Goal: Check status: Check status

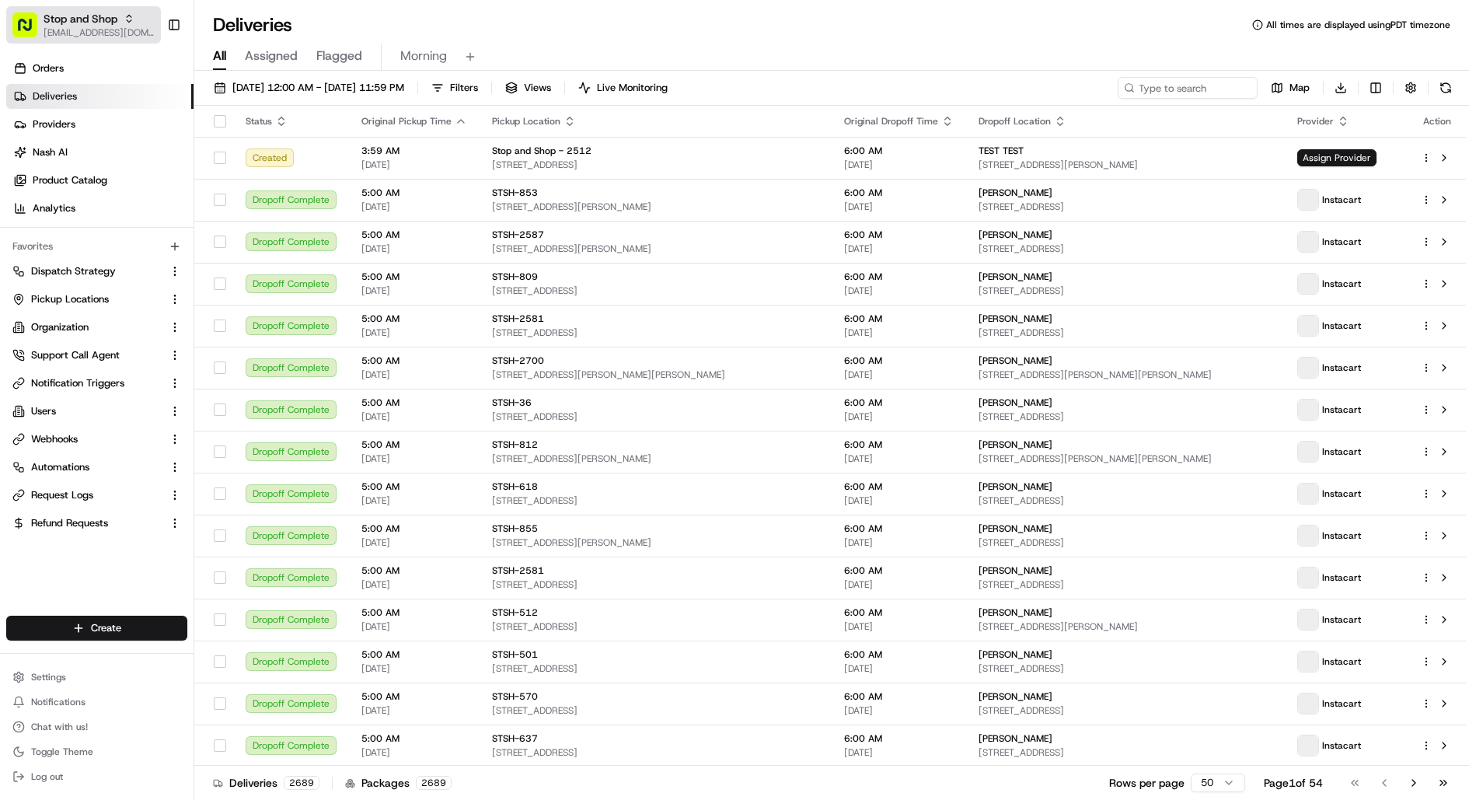
click at [72, 30] on span "[EMAIL_ADDRESS][DOMAIN_NAME]" at bounding box center [99, 32] width 111 height 12
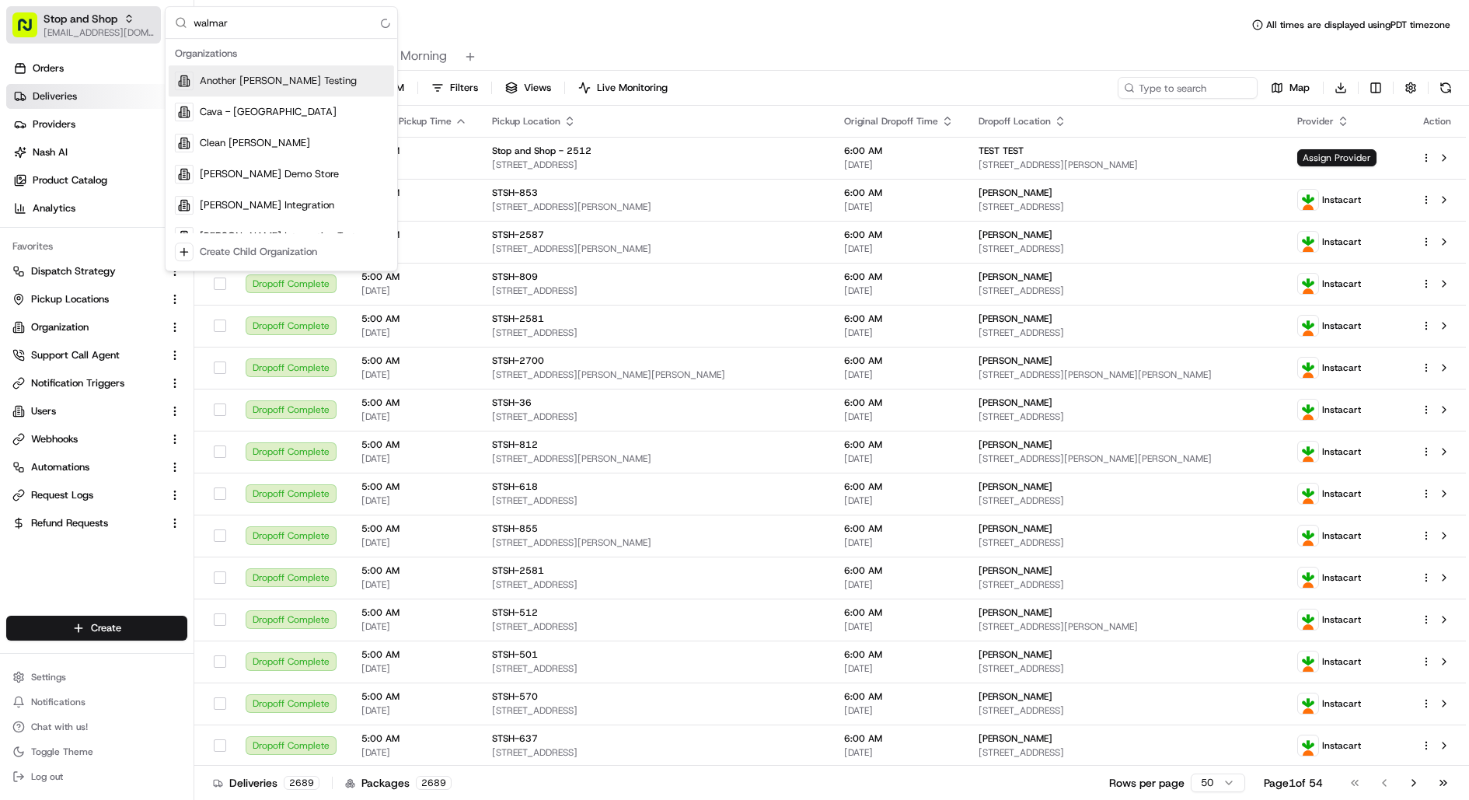
type input "walmart"
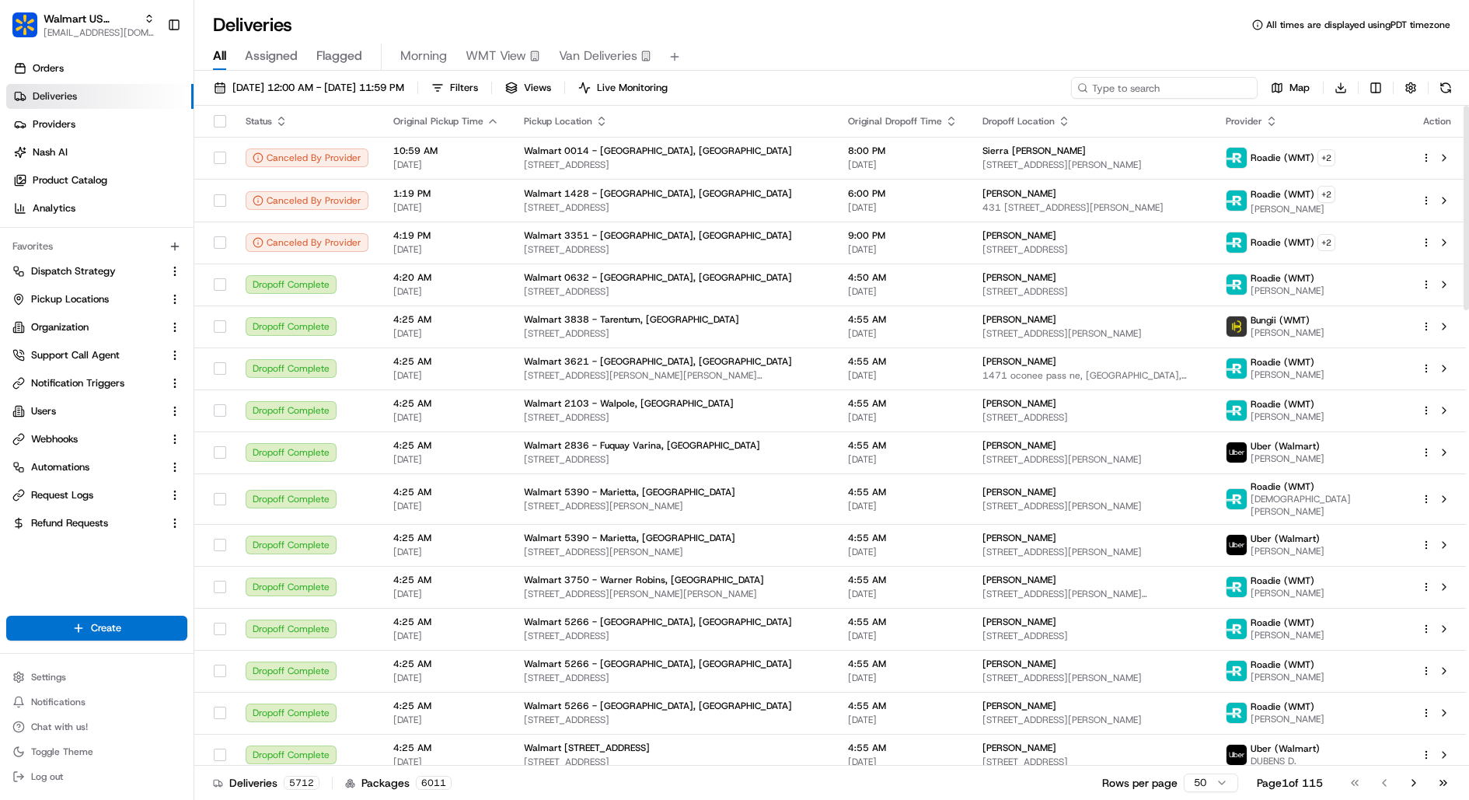
click at [1154, 77] on input at bounding box center [1164, 88] width 186 height 22
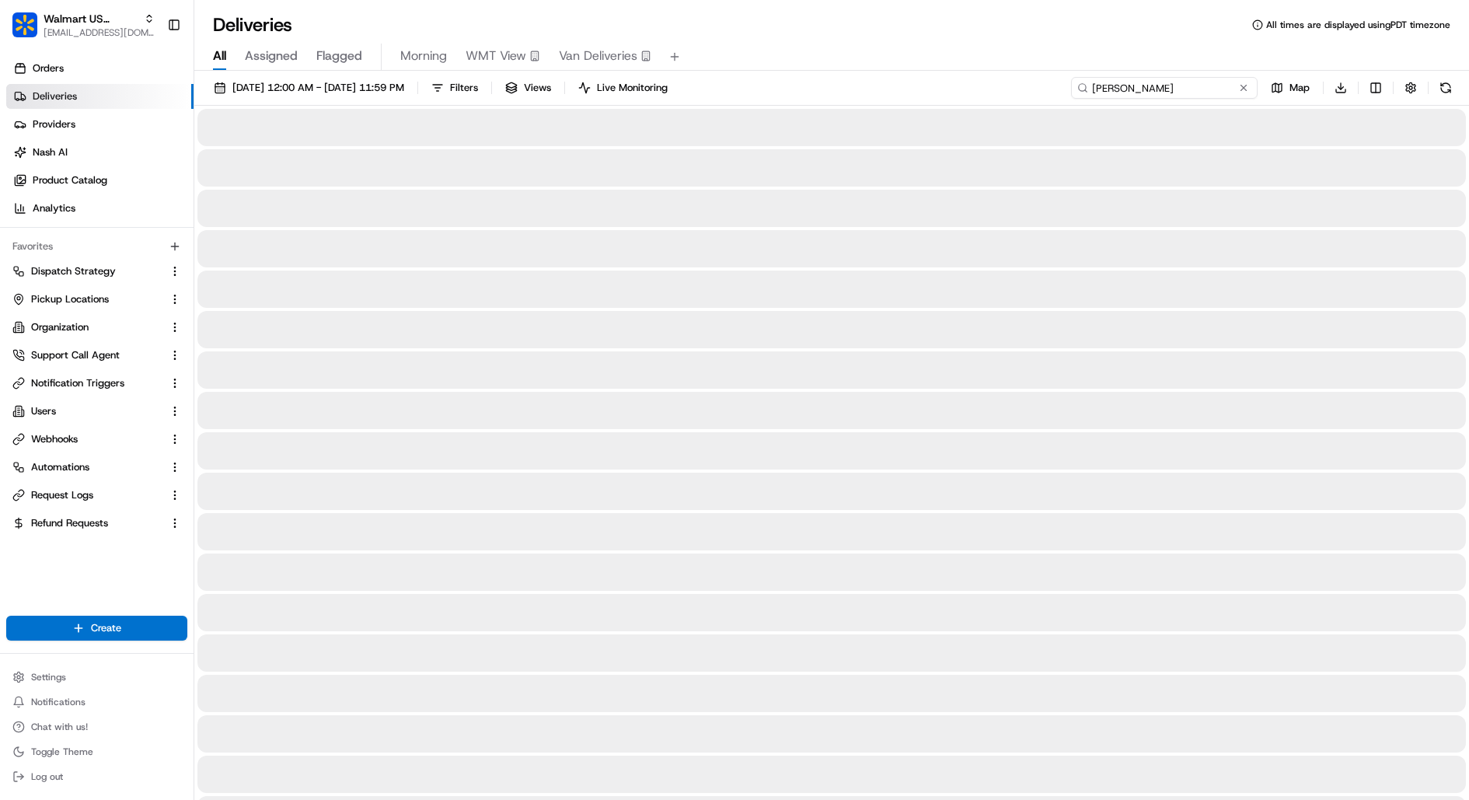
type input "[PERSON_NAME]"
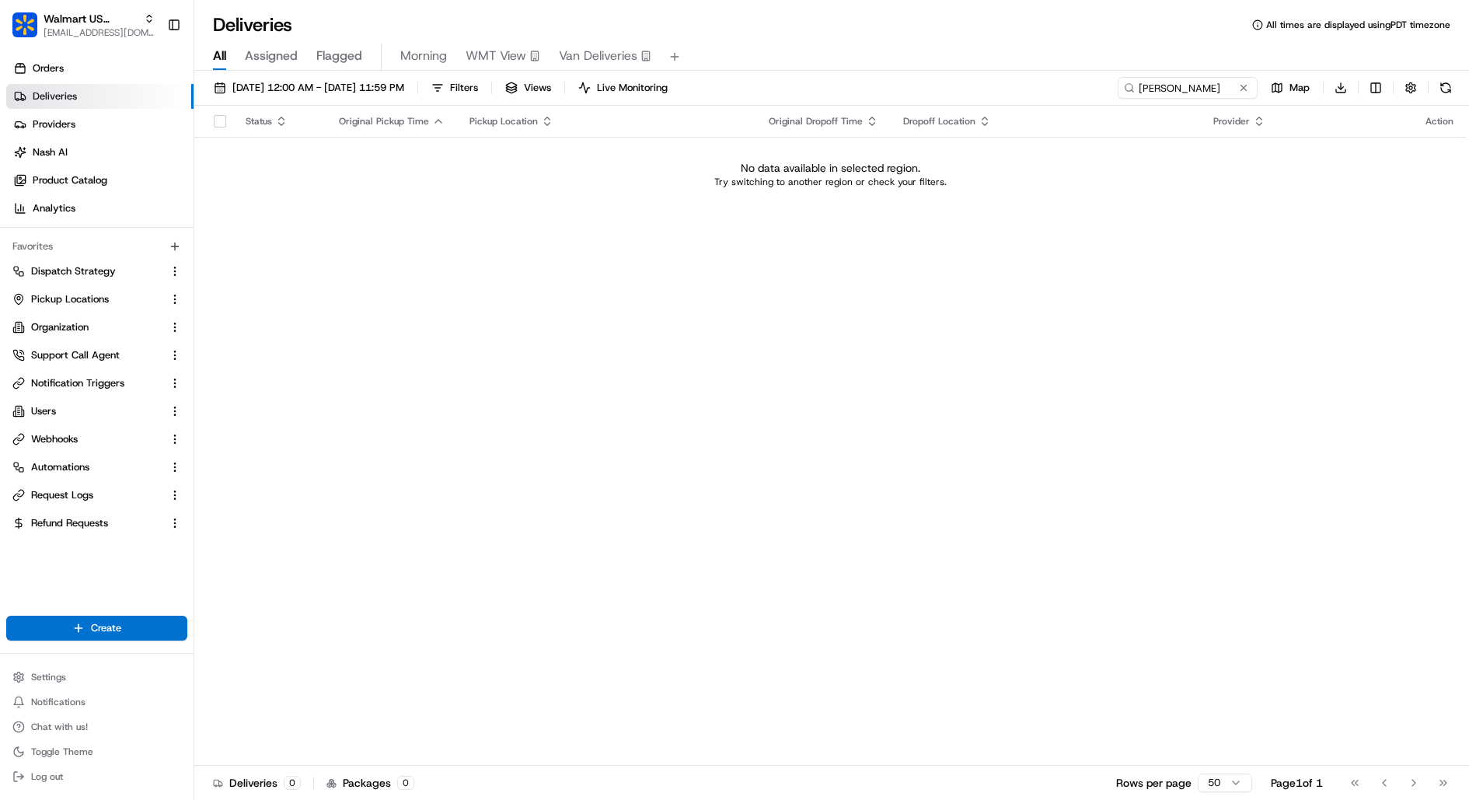
click at [419, 103] on div "[DATE] 12:00 AM - [DATE] 11:59 PM Filters Views Live Monitoring [PERSON_NAME] M…" at bounding box center [831, 91] width 1274 height 29
click at [404, 93] on span "[DATE] 12:00 AM - [DATE] 11:59 PM" at bounding box center [318, 88] width 172 height 14
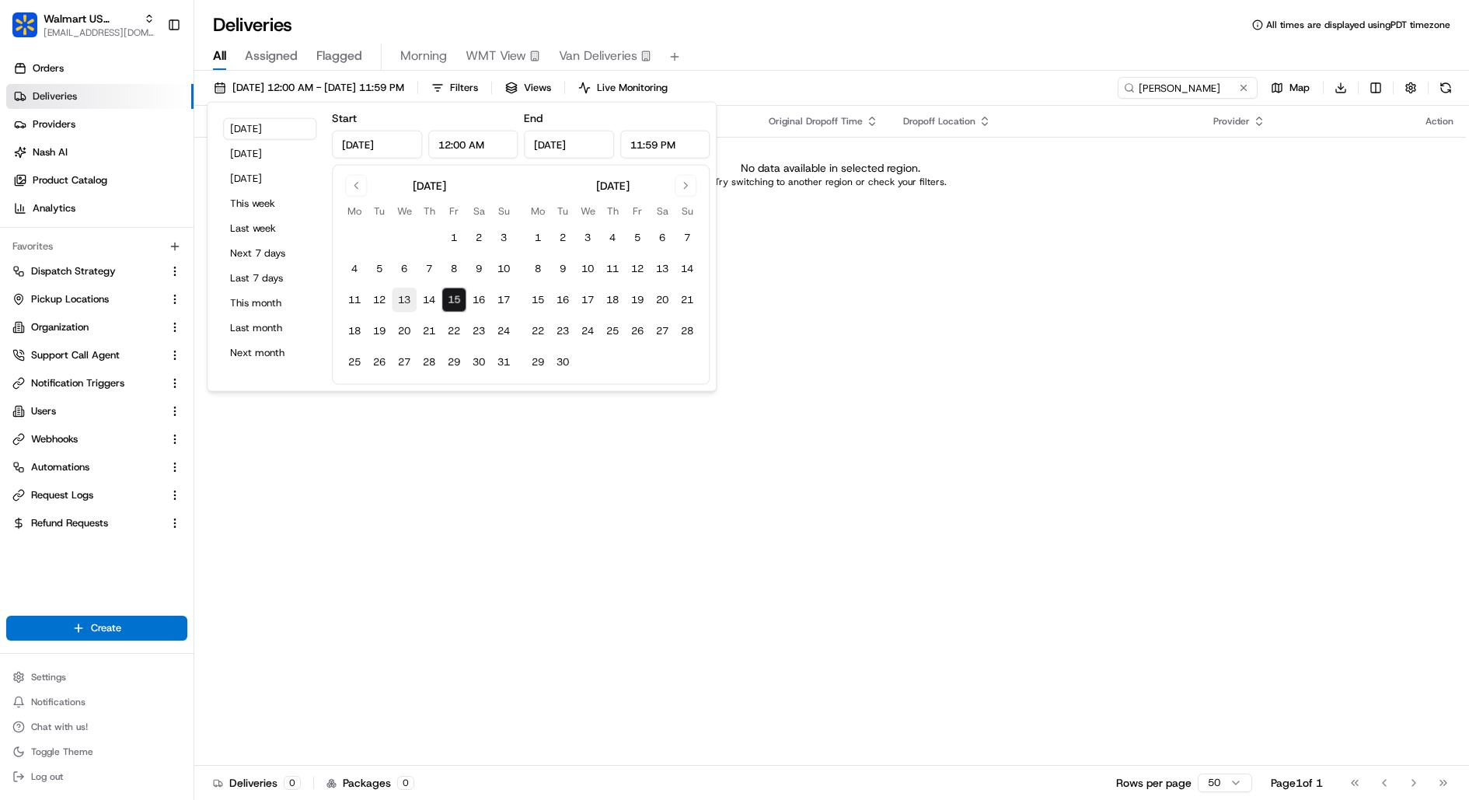
click at [412, 301] on button "13" at bounding box center [404, 299] width 25 height 25
type input "[DATE]"
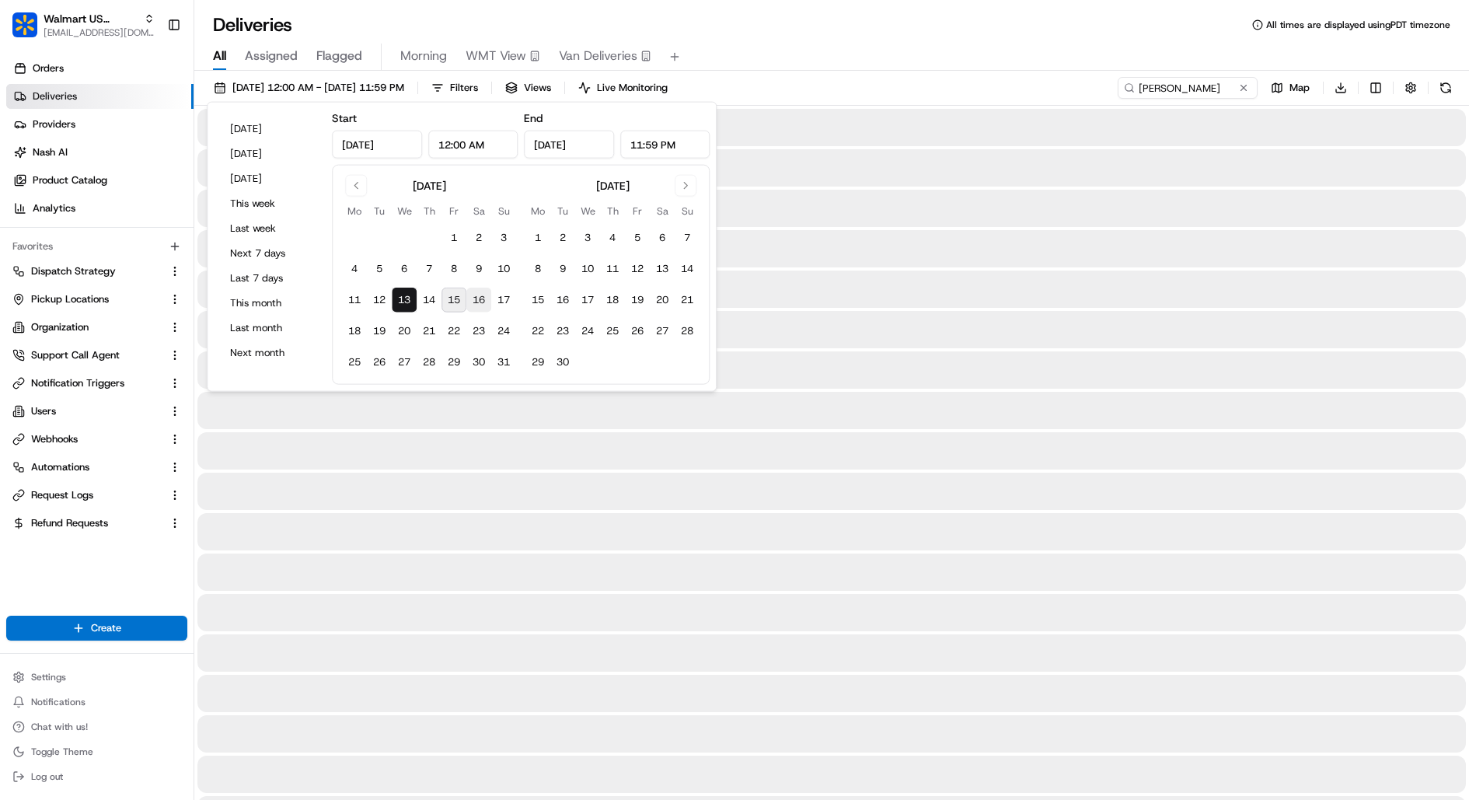
click at [466, 301] on button "16" at bounding box center [478, 299] width 25 height 25
type input "[DATE]"
click at [794, 47] on div "All Assigned Flagged Morning WMT View Van Deliveries" at bounding box center [831, 57] width 1274 height 27
